Goal: Navigation & Orientation: Find specific page/section

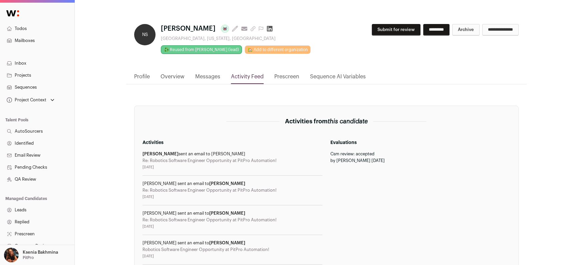
click at [21, 74] on link "Projects" at bounding box center [37, 75] width 74 height 12
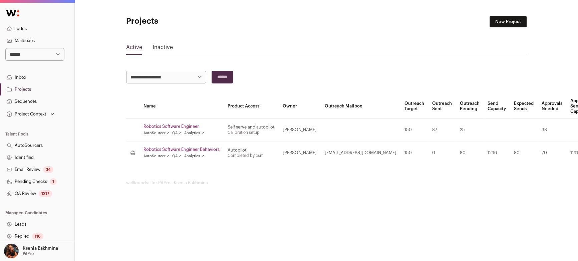
click at [23, 55] on select "**********" at bounding box center [34, 54] width 59 height 13
select select "*****"
click at [5, 48] on select "**********" at bounding box center [34, 54] width 59 height 13
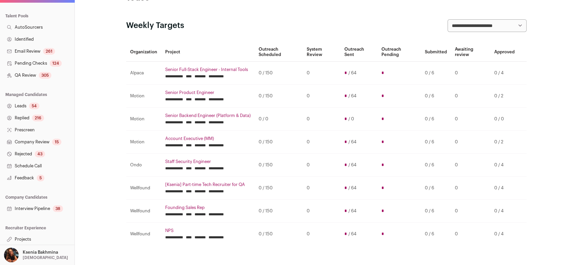
scroll to position [54, 0]
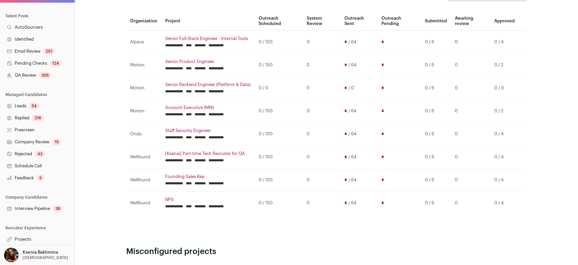
click at [38, 208] on link "Interview Pipeline 38" at bounding box center [37, 209] width 74 height 12
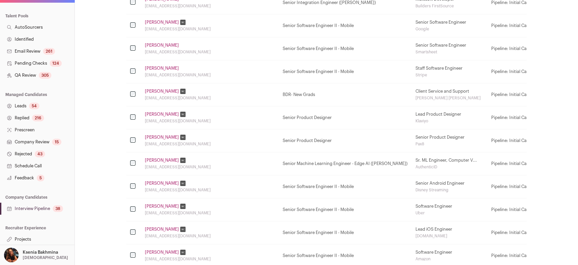
scroll to position [194, 0]
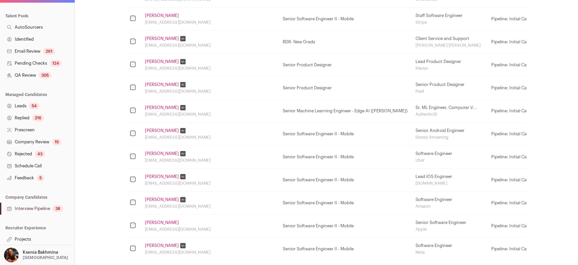
click at [25, 239] on link "Projects" at bounding box center [37, 240] width 74 height 12
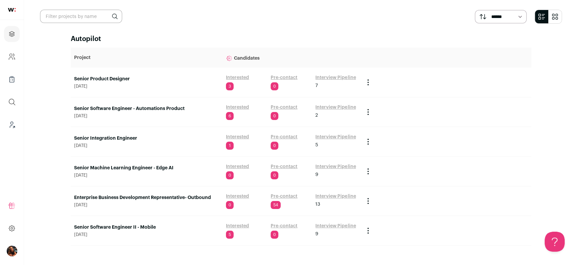
scroll to position [35, 0]
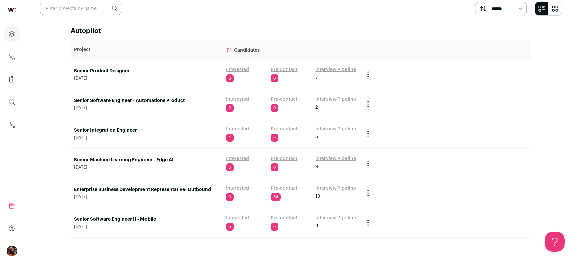
click at [323, 69] on link "Interview Pipeline" at bounding box center [335, 69] width 40 height 7
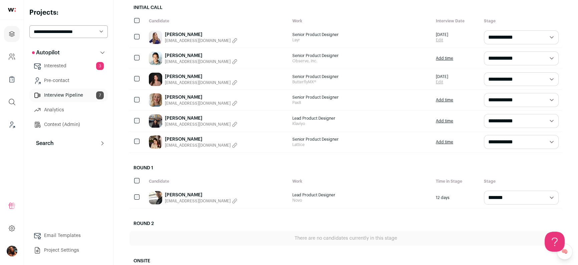
scroll to position [74, 0]
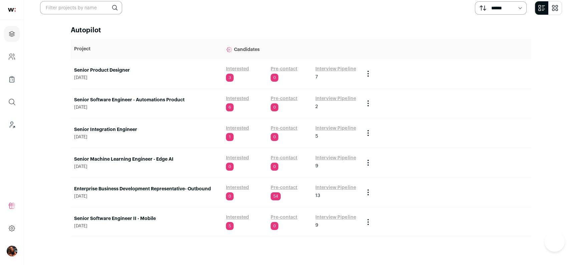
scroll to position [35, 0]
click at [329, 99] on link "Interview Pipeline" at bounding box center [335, 99] width 40 height 7
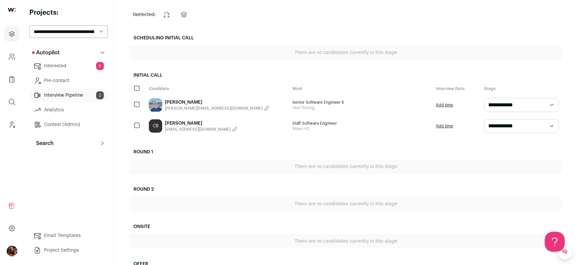
scroll to position [58, 0]
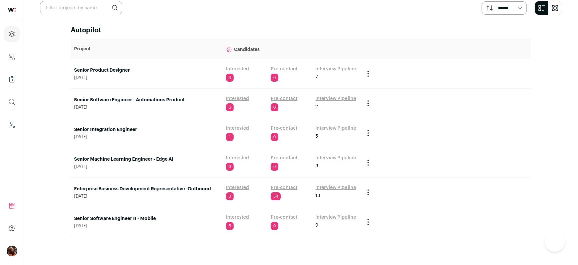
scroll to position [35, 0]
click at [330, 130] on link "Interview Pipeline" at bounding box center [335, 129] width 40 height 7
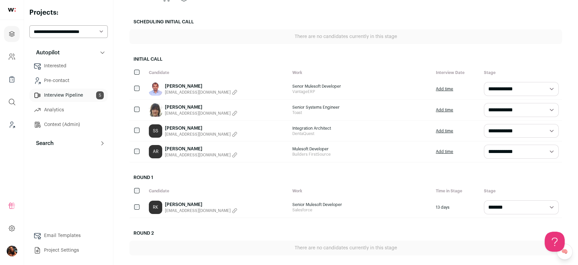
scroll to position [99, 0]
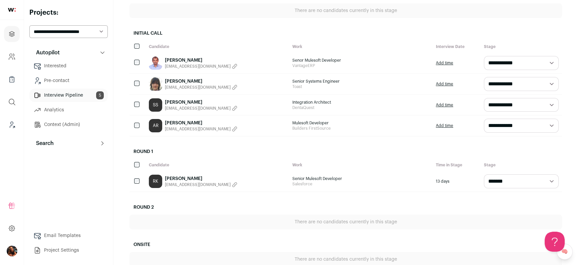
scroll to position [35, 0]
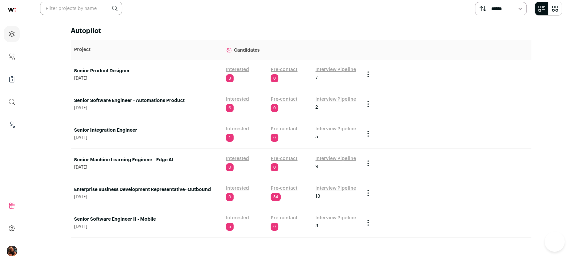
click at [335, 160] on link "Interview Pipeline" at bounding box center [335, 159] width 40 height 7
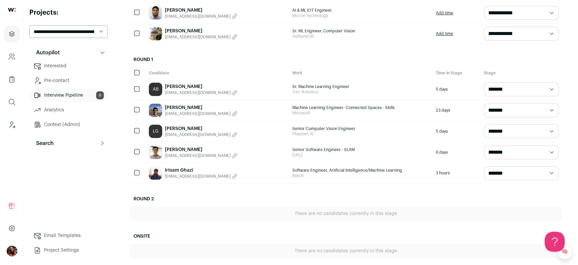
scroll to position [220, 0]
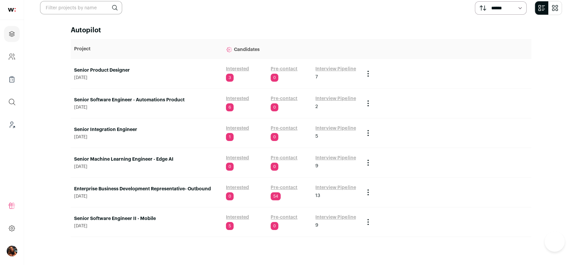
scroll to position [35, 0]
click at [156, 187] on link "Enterprise Business Development Representative- Outbound" at bounding box center [146, 190] width 145 height 7
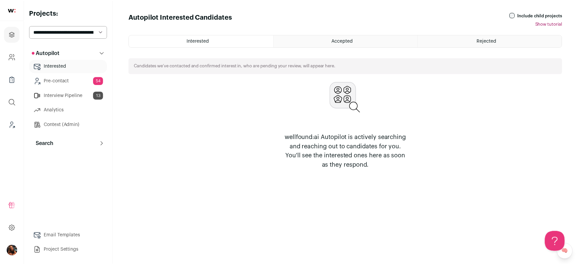
scroll to position [35, 0]
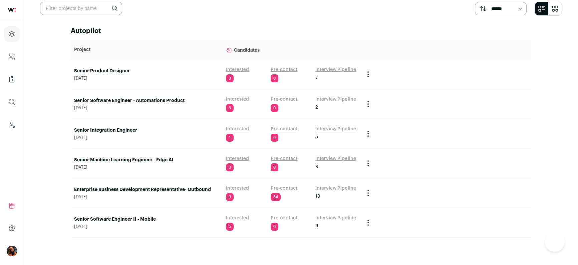
click at [333, 185] on link "Interview Pipeline" at bounding box center [335, 188] width 40 height 7
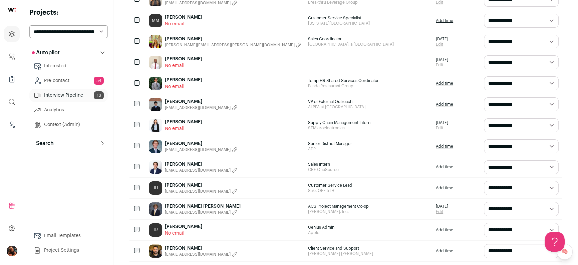
scroll to position [203, 0]
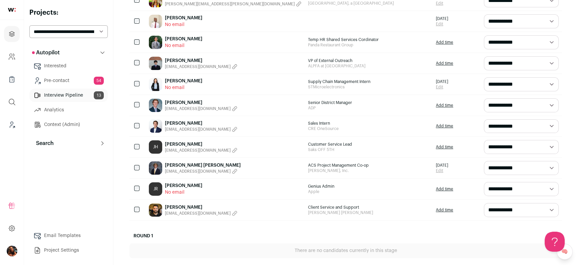
scroll to position [35, 0]
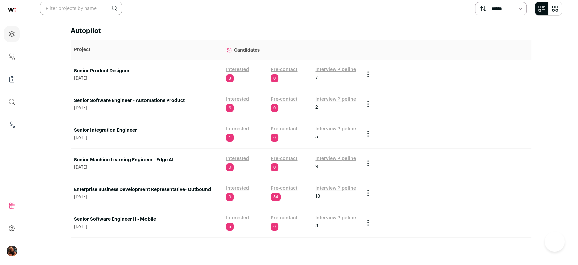
click at [328, 219] on link "Interview Pipeline" at bounding box center [335, 218] width 40 height 7
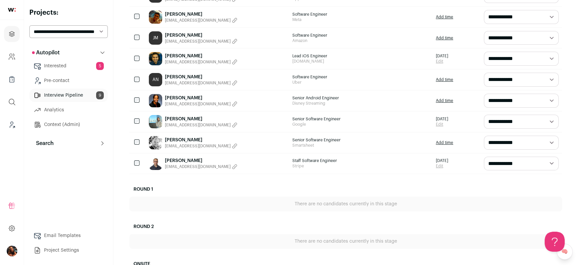
scroll to position [136, 0]
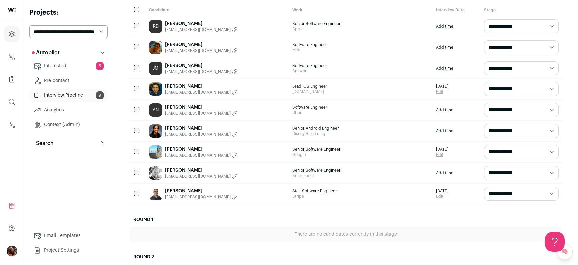
scroll to position [35, 0]
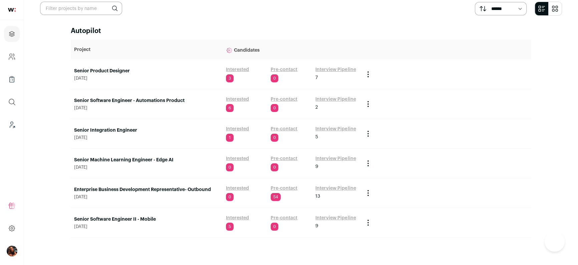
click at [333, 68] on link "Interview Pipeline" at bounding box center [335, 69] width 40 height 7
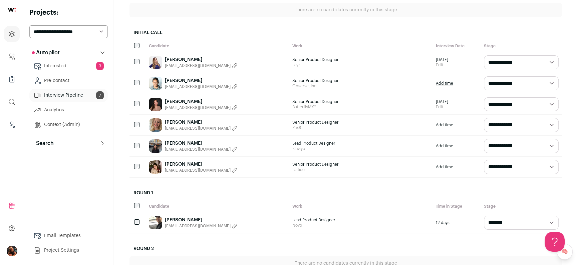
scroll to position [160, 0]
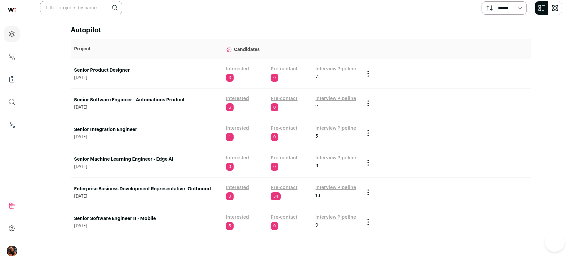
scroll to position [35, 0]
click at [328, 99] on link "Interview Pipeline" at bounding box center [335, 99] width 40 height 7
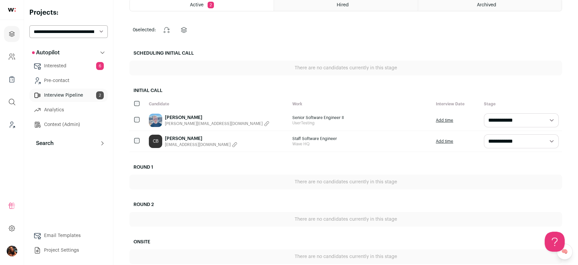
scroll to position [47, 0]
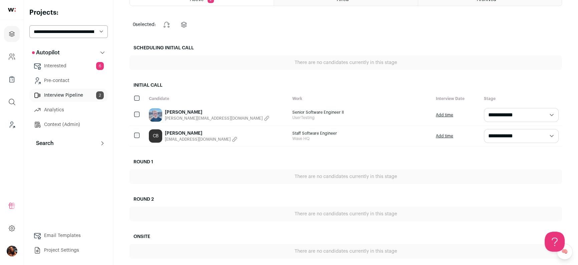
scroll to position [35, 0]
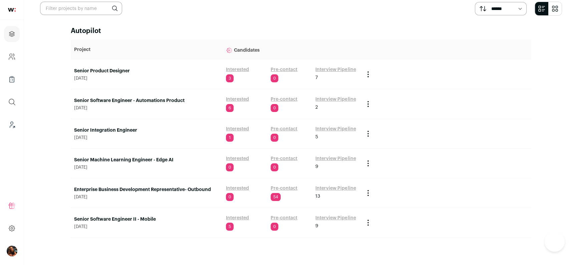
click at [328, 69] on link "Interview Pipeline" at bounding box center [335, 69] width 40 height 7
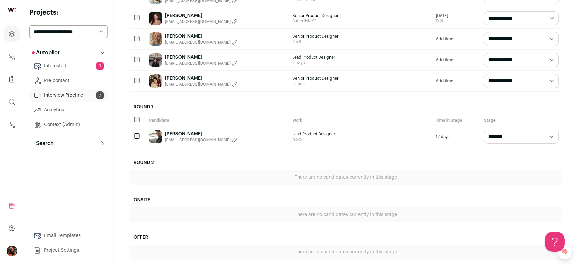
scroll to position [181, 0]
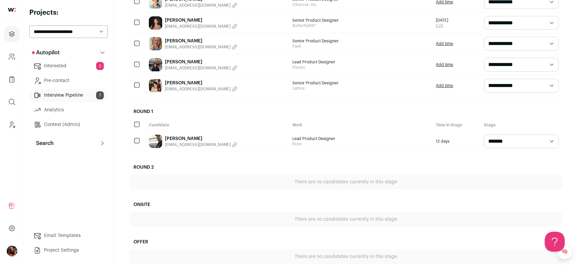
scroll to position [35, 0]
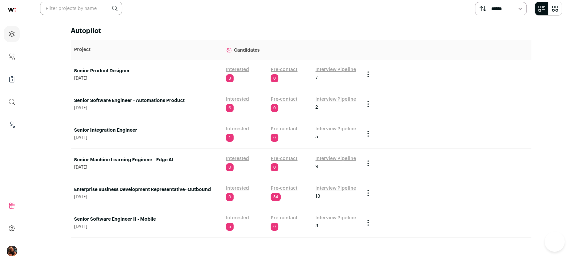
click at [345, 98] on link "Interview Pipeline" at bounding box center [335, 99] width 40 height 7
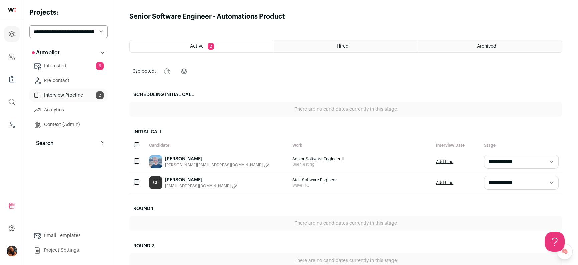
scroll to position [6, 0]
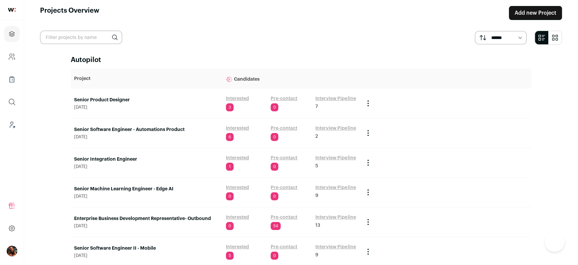
scroll to position [35, 0]
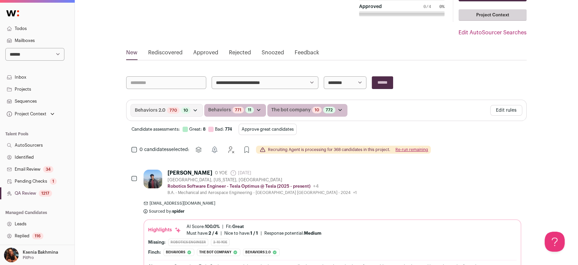
scroll to position [81, 0]
